Goal: Navigation & Orientation: Find specific page/section

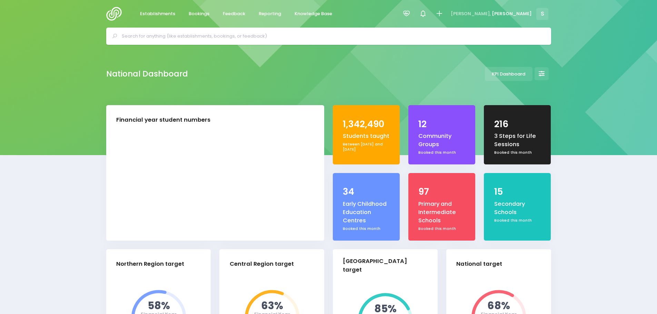
select select "5"
click at [238, 18] on link "Feedback" at bounding box center [234, 13] width 34 height 13
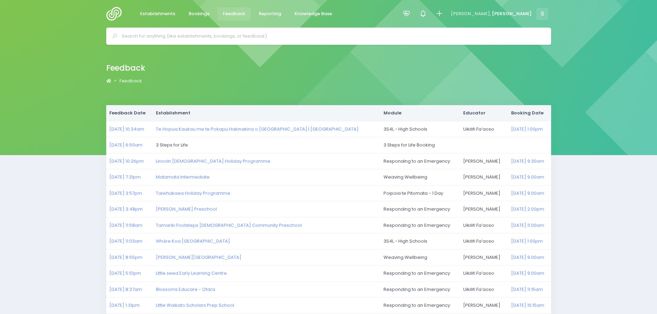
click at [121, 13] on img at bounding box center [116, 14] width 20 height 14
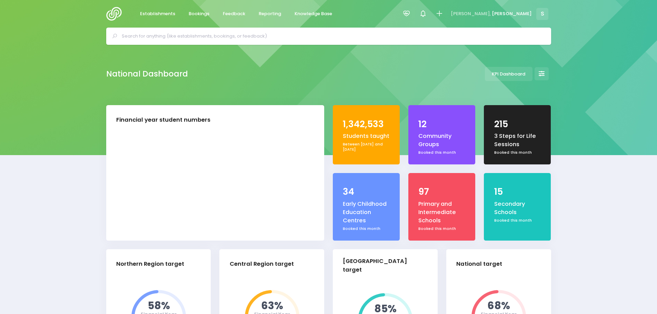
select select "5"
